Goal: Ask a question

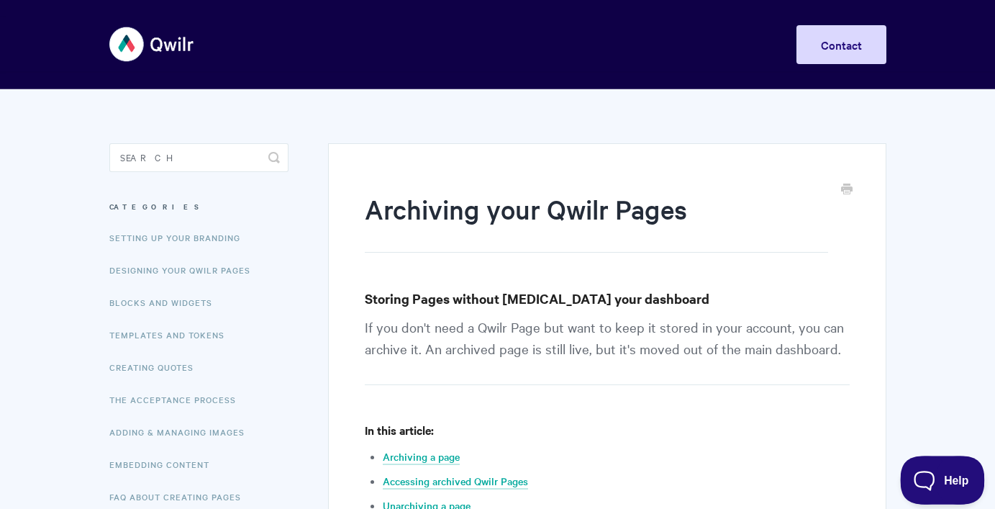
click at [949, 474] on span "Help" at bounding box center [937, 477] width 75 height 10
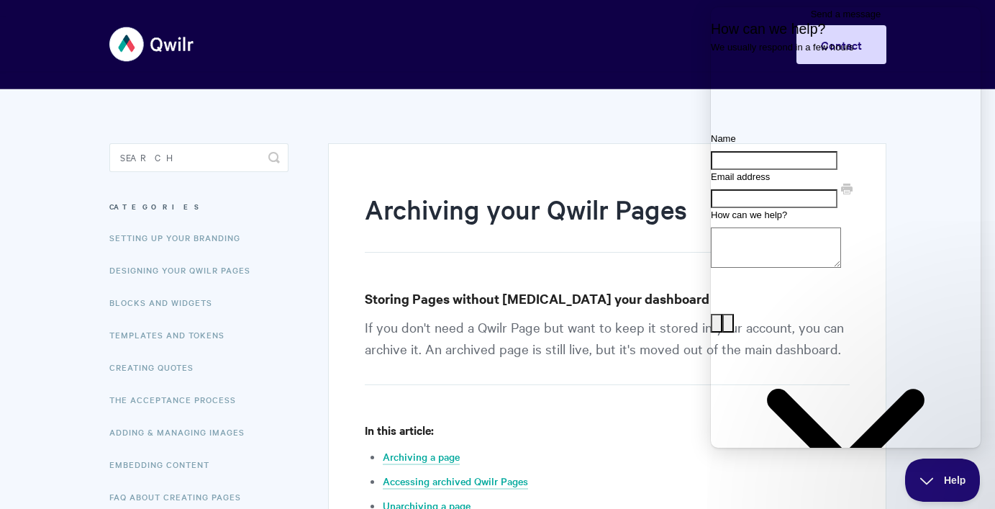
click at [824, 170] on input "Name" at bounding box center [774, 160] width 127 height 19
type input "[PERSON_NAME]"
click at [815, 208] on input "Email address" at bounding box center [774, 198] width 127 height 19
type input "s"
type input "[EMAIL_ADDRESS][DOMAIN_NAME]"
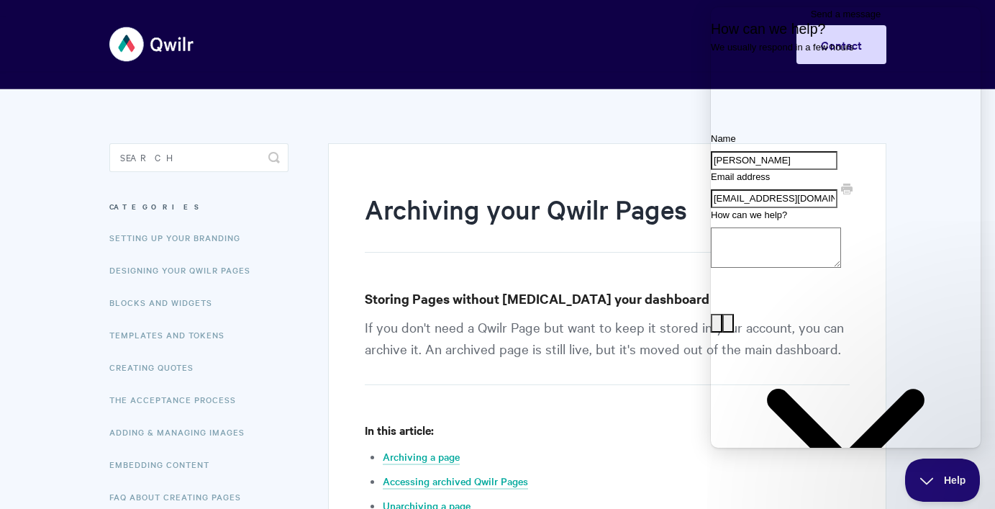
click at [824, 268] on textarea "How can we help?" at bounding box center [776, 247] width 130 height 40
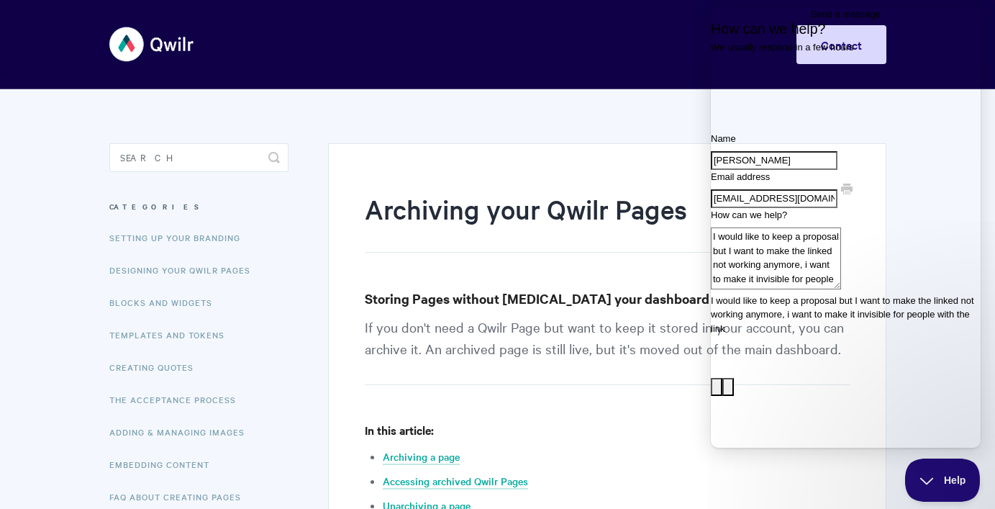
scroll to position [2, 0]
type textarea "I would like to keep a proposal but I want to make the linked not working anymo…"
